Goal: Use online tool/utility: Utilize a website feature to perform a specific function

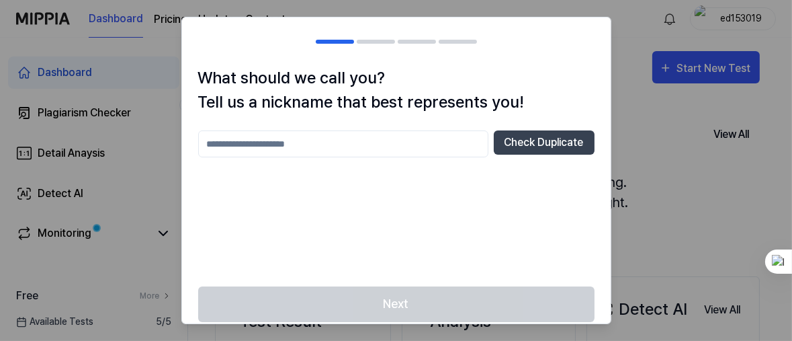
scroll to position [14, 0]
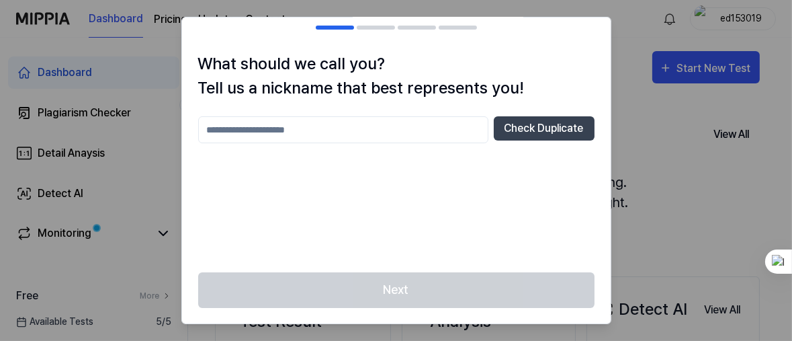
click at [307, 132] on input "text" at bounding box center [343, 129] width 290 height 27
click at [671, 128] on div at bounding box center [396, 170] width 792 height 341
click at [288, 125] on input "text" at bounding box center [343, 129] width 290 height 27
click at [395, 289] on div "Next" at bounding box center [396, 298] width 429 height 52
click at [270, 130] on input "text" at bounding box center [343, 129] width 290 height 27
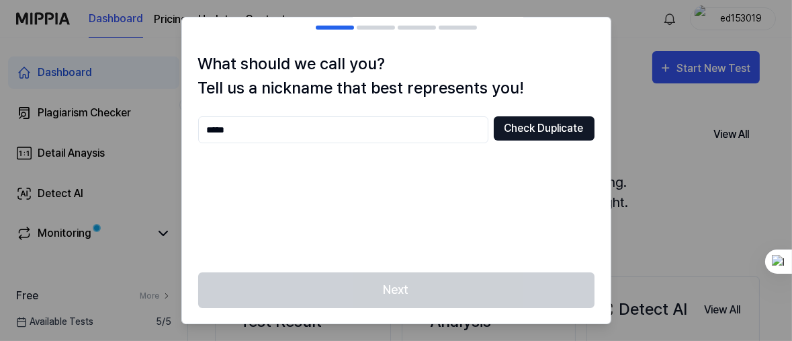
type input "*****"
click at [409, 293] on div "Next" at bounding box center [396, 298] width 429 height 52
click at [537, 124] on button "Check Duplicate" at bounding box center [544, 128] width 101 height 24
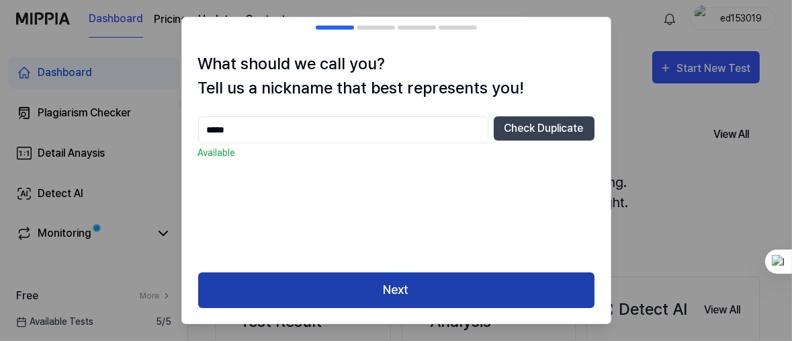
click at [419, 293] on button "Next" at bounding box center [396, 290] width 396 height 36
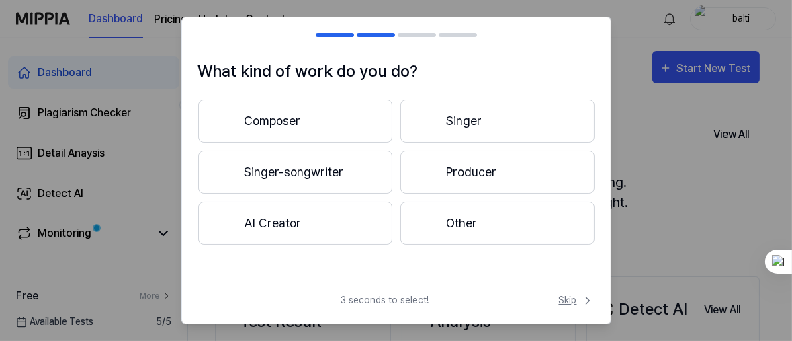
click at [573, 300] on span "Skip" at bounding box center [577, 300] width 36 height 14
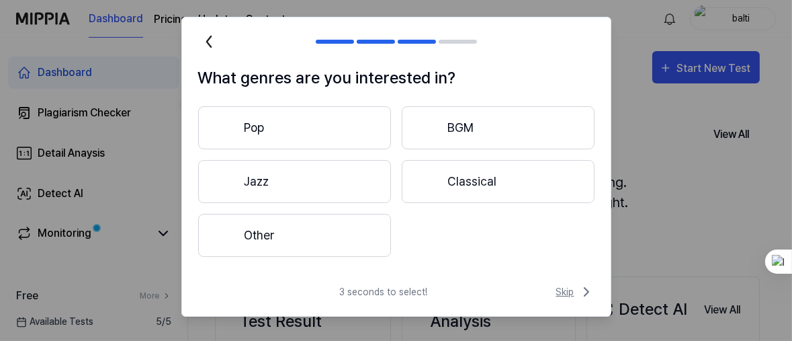
click at [573, 292] on span "Skip" at bounding box center [575, 292] width 38 height 16
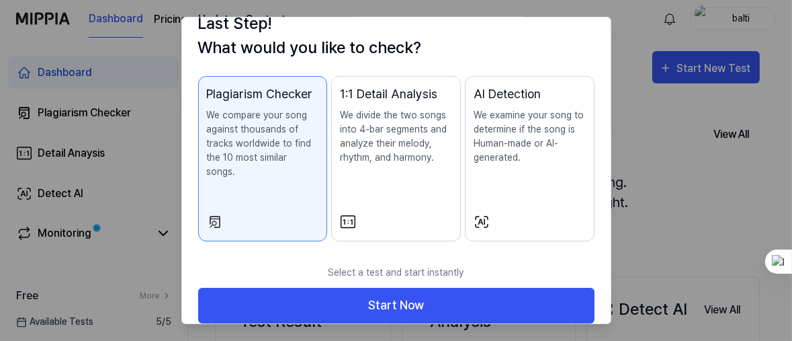
scroll to position [55, 0]
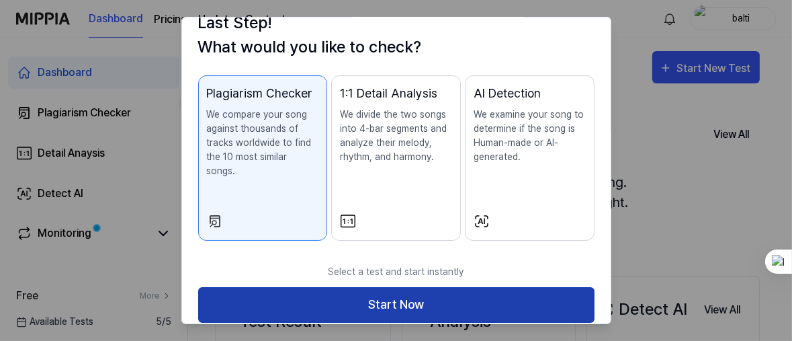
click at [398, 296] on button "Start Now" at bounding box center [396, 305] width 396 height 36
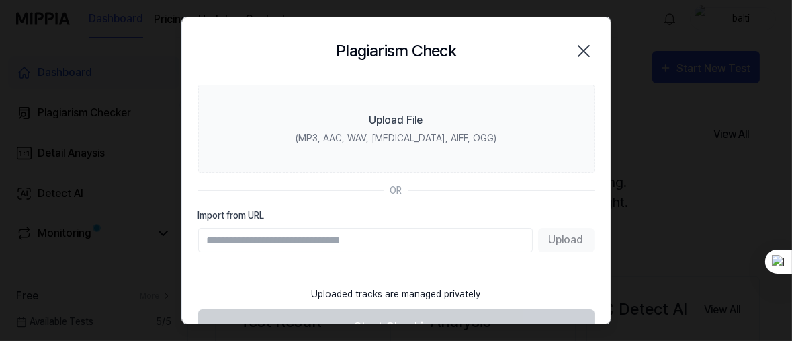
scroll to position [0, 0]
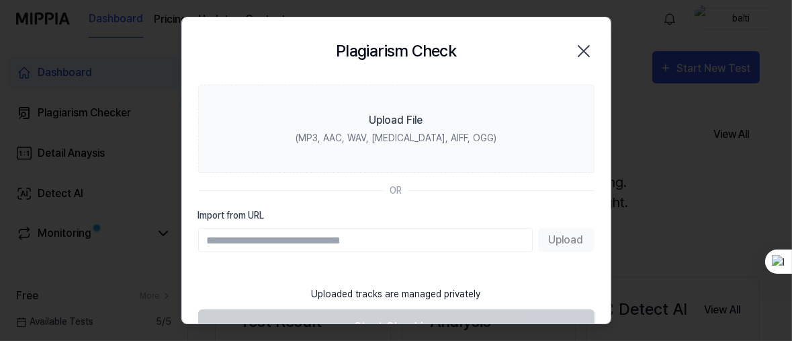
paste input "**********"
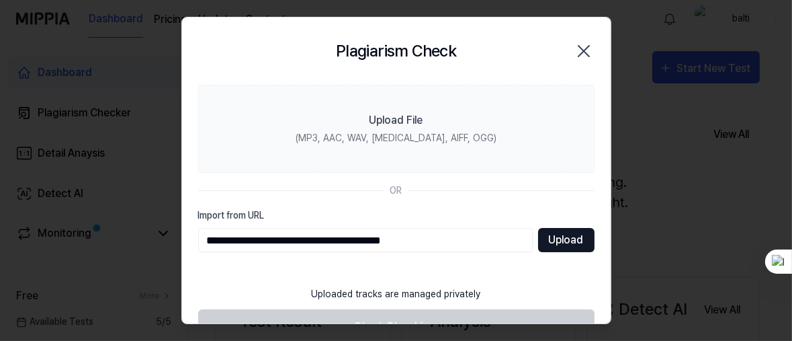
type input "**********"
click at [569, 244] on button "Upload" at bounding box center [566, 240] width 56 height 24
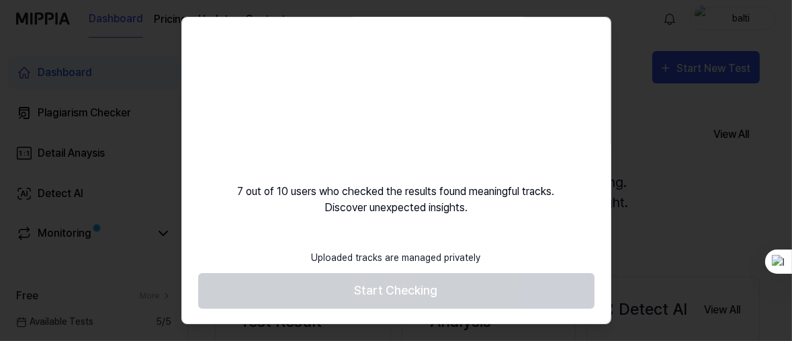
scroll to position [44, 0]
click at [361, 288] on footer "Uploaded tracks are managed privately Start Checking" at bounding box center [396, 275] width 396 height 66
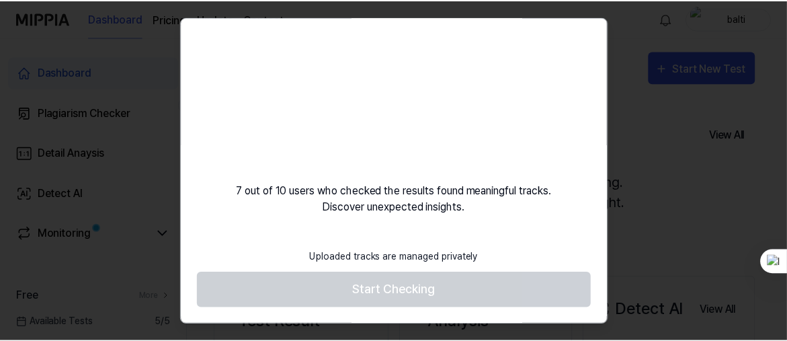
scroll to position [0, 0]
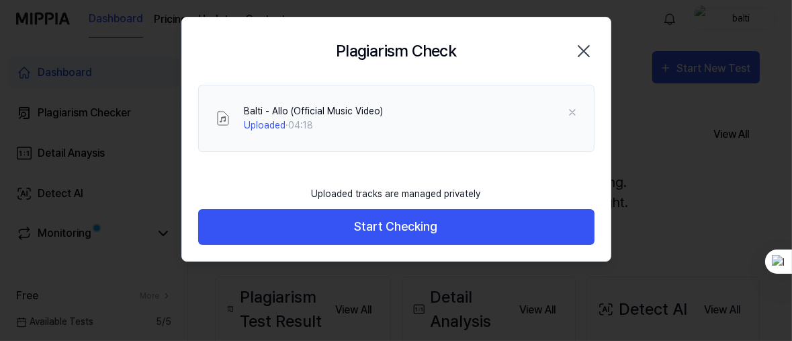
drag, startPoint x: 607, startPoint y: 144, endPoint x: 616, endPoint y: 74, distance: 71.1
click at [616, 74] on body "Dashboard Pricing Update Contact balti Dashboard Plagiarism Checker Detail Anay…" at bounding box center [393, 170] width 787 height 341
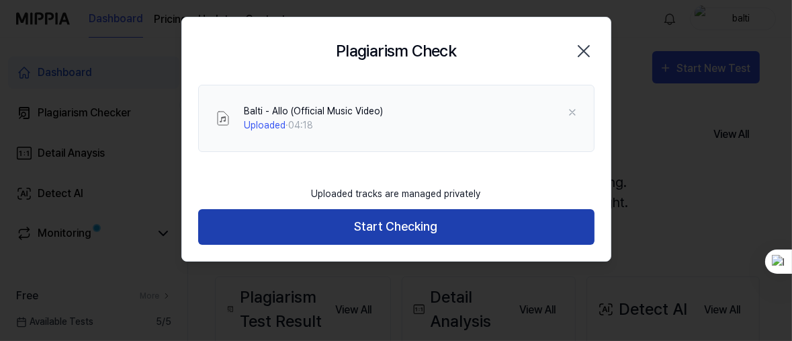
click at [403, 225] on button "Start Checking" at bounding box center [396, 227] width 396 height 36
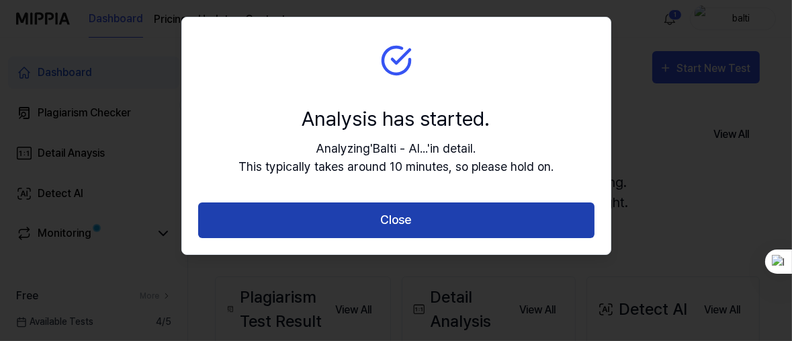
click at [385, 234] on button "Close" at bounding box center [396, 220] width 396 height 36
